Goal: Task Accomplishment & Management: Manage account settings

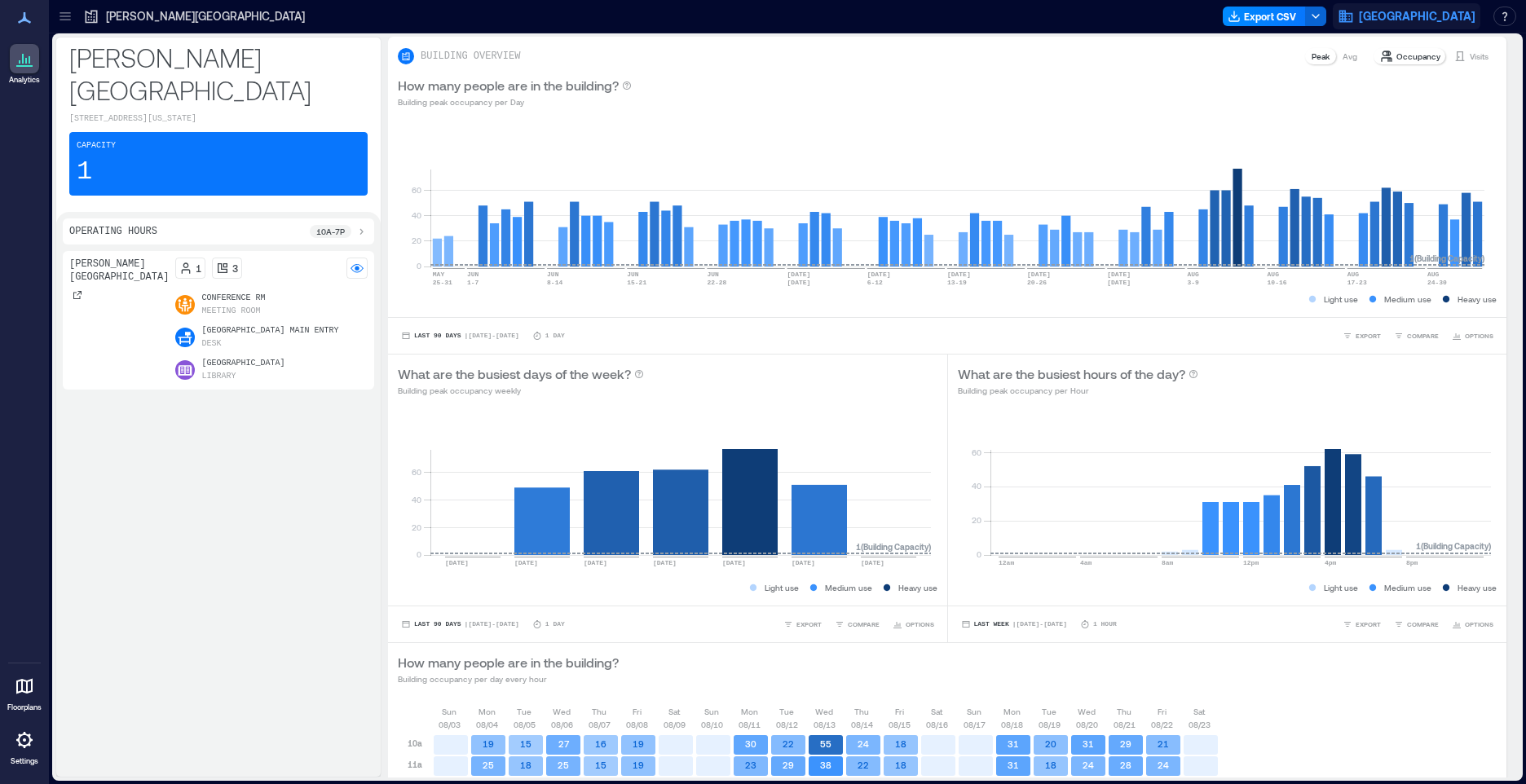
click at [1435, 13] on span "Pima County Public Library" at bounding box center [1417, 16] width 117 height 16
click at [1364, 82] on button "Your account" at bounding box center [1386, 81] width 150 height 26
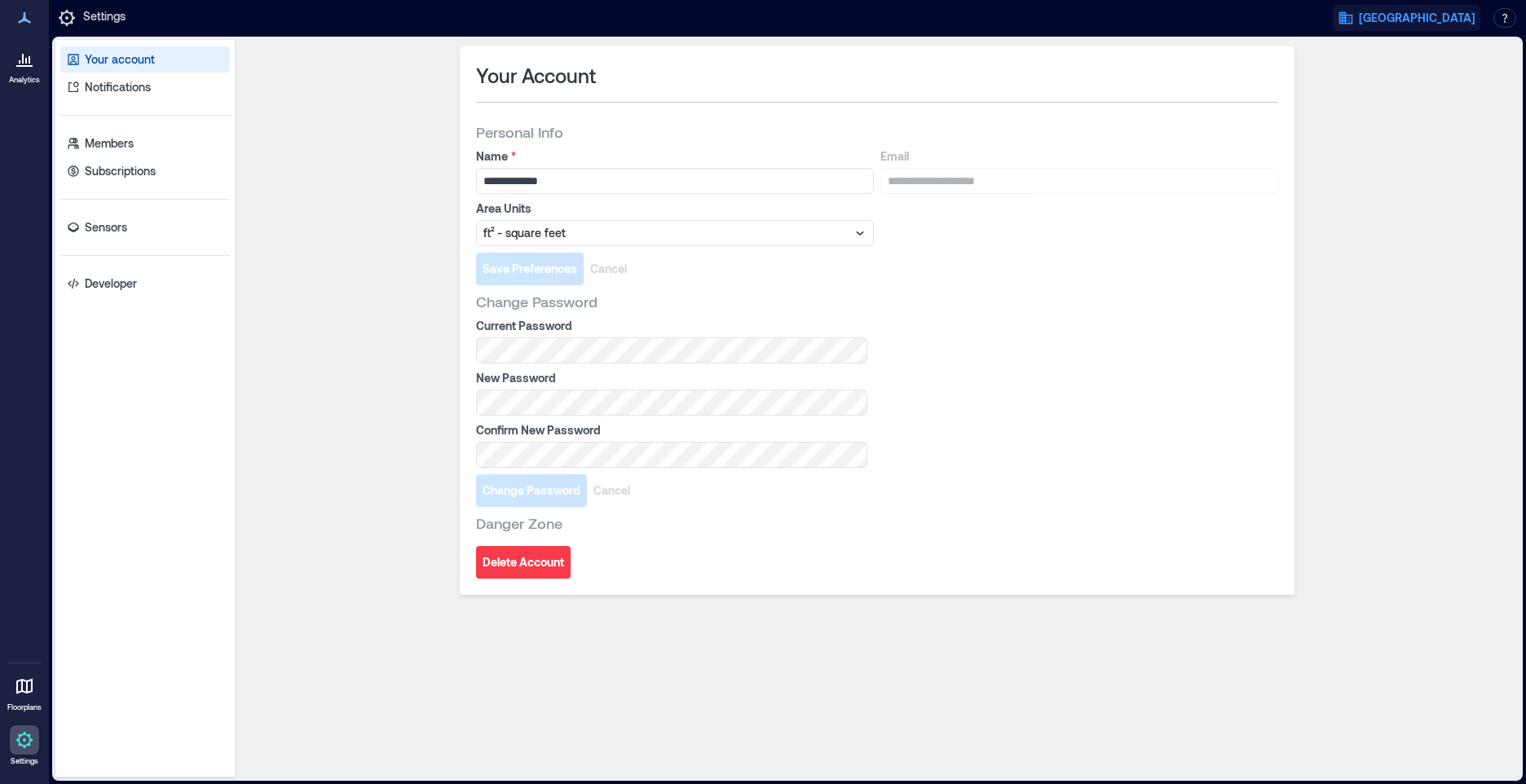
click at [1479, 18] on button "Pima County Public Library" at bounding box center [1407, 18] width 148 height 26
click at [1364, 118] on button "Logout" at bounding box center [1386, 113] width 150 height 26
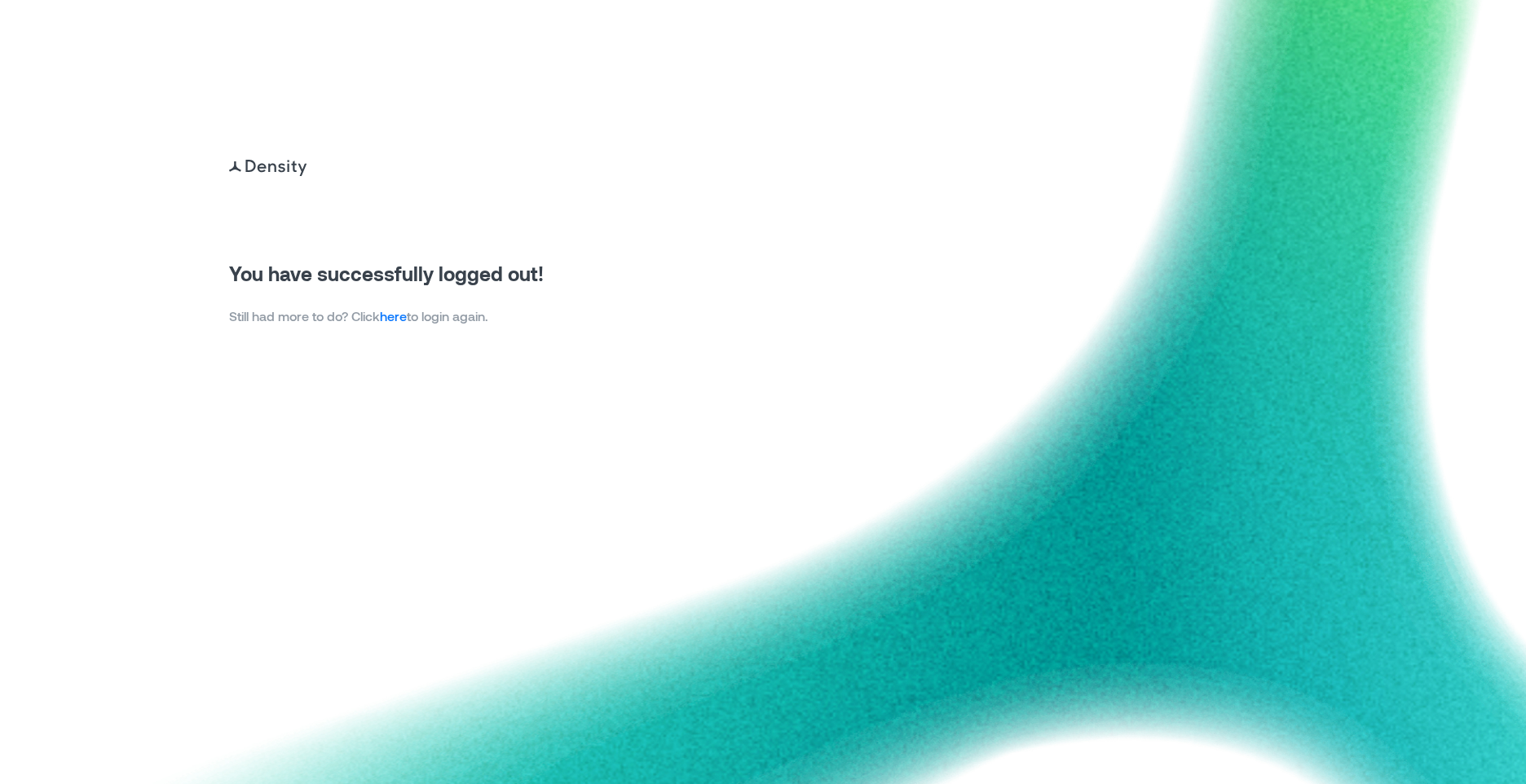
click at [396, 312] on link "here" at bounding box center [393, 315] width 27 height 15
